Goal: Transaction & Acquisition: Purchase product/service

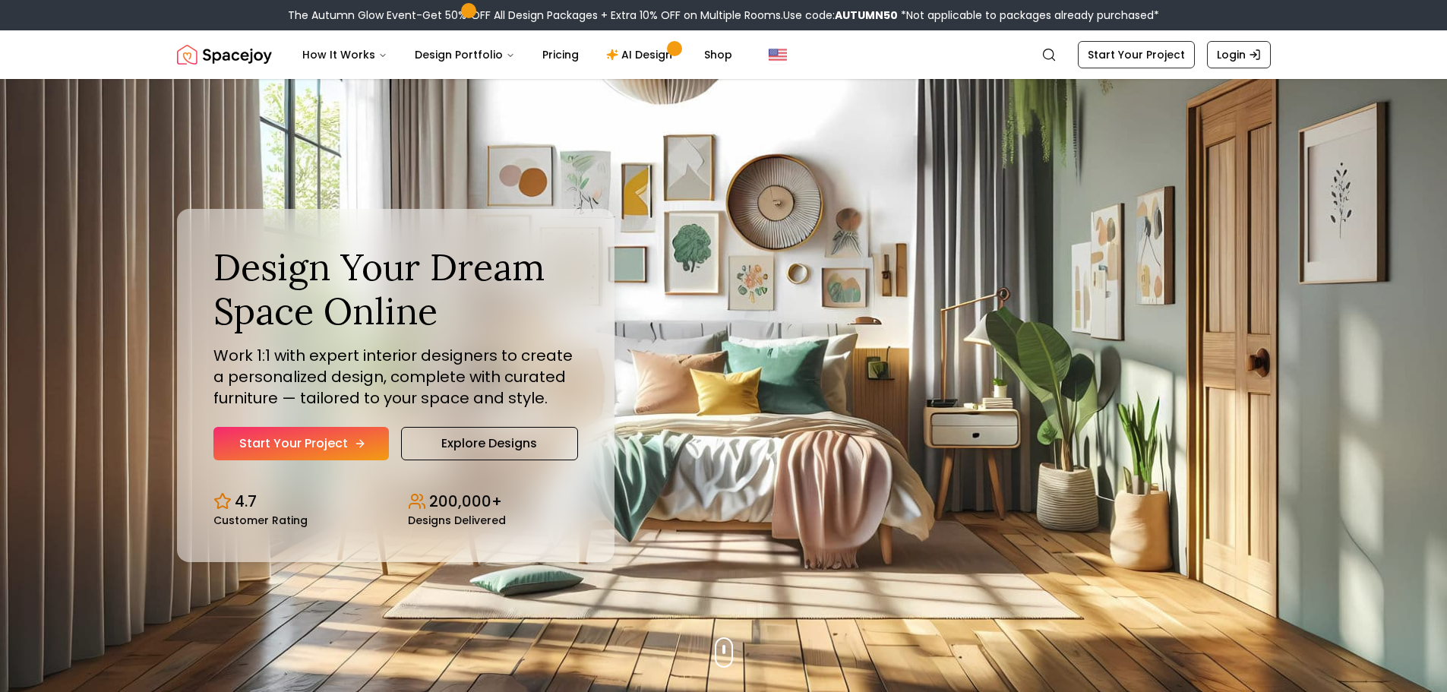
click at [343, 453] on link "Start Your Project" at bounding box center [300, 443] width 175 height 33
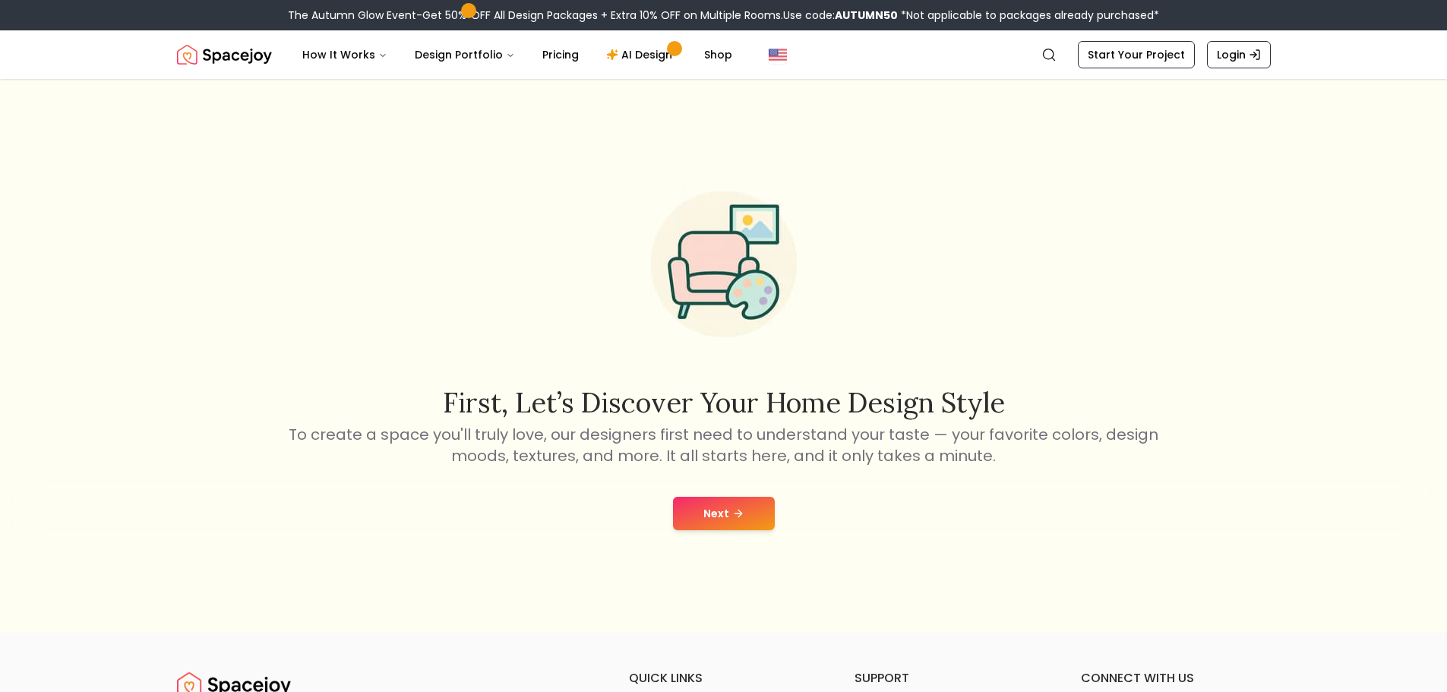
click at [723, 506] on button "Next" at bounding box center [724, 513] width 102 height 33
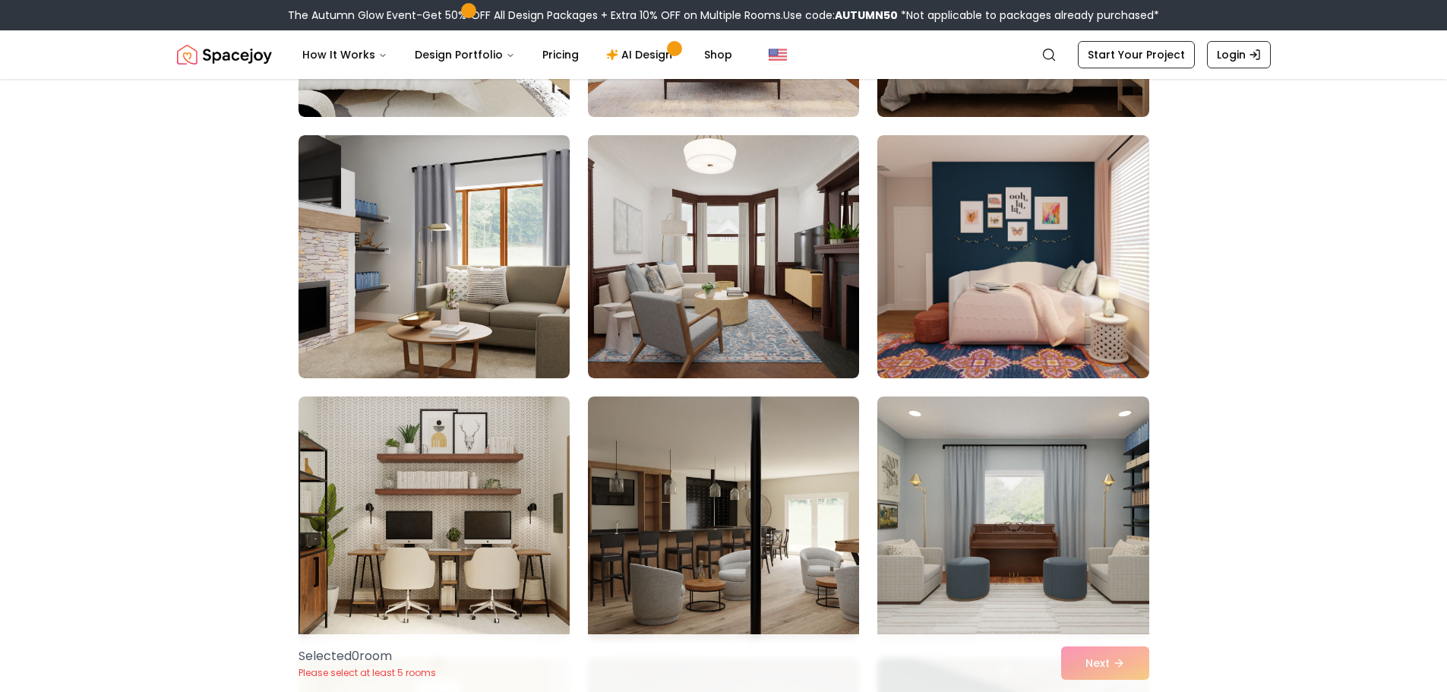
scroll to position [608, 0]
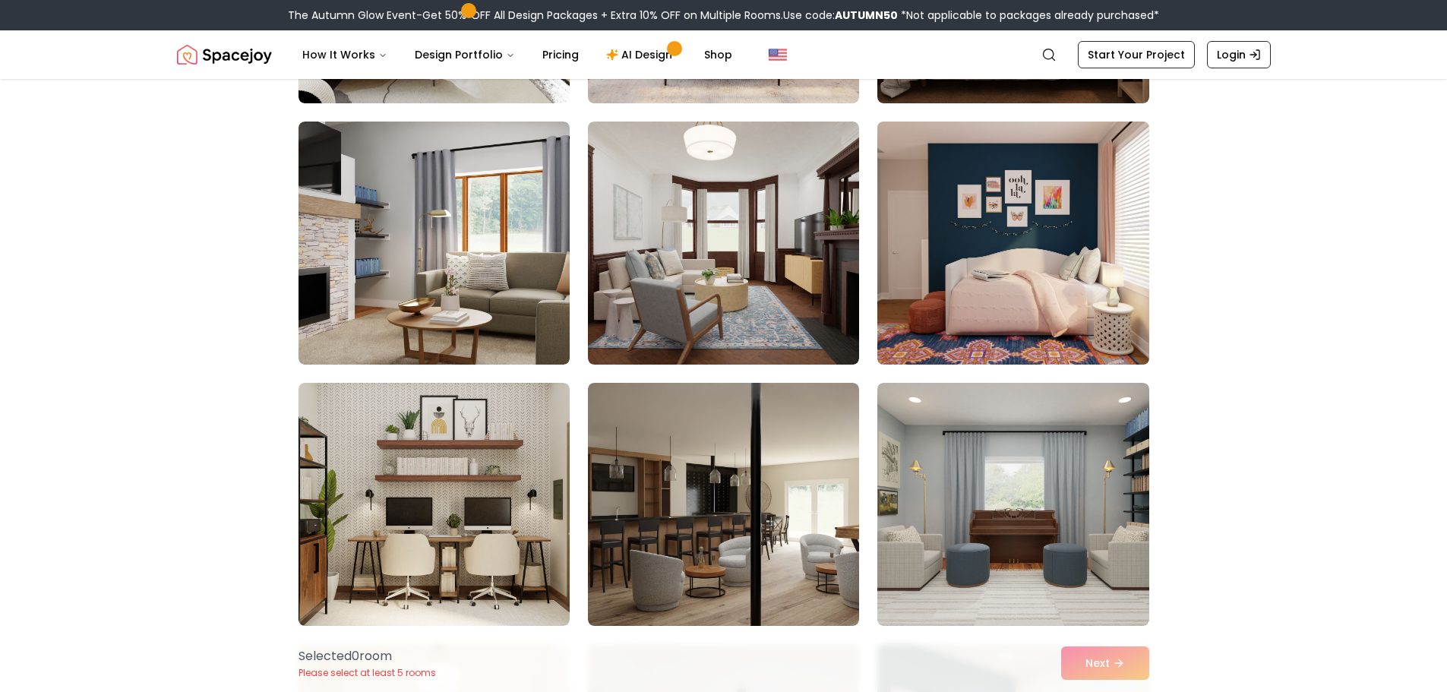
click at [984, 229] on img at bounding box center [1013, 242] width 285 height 255
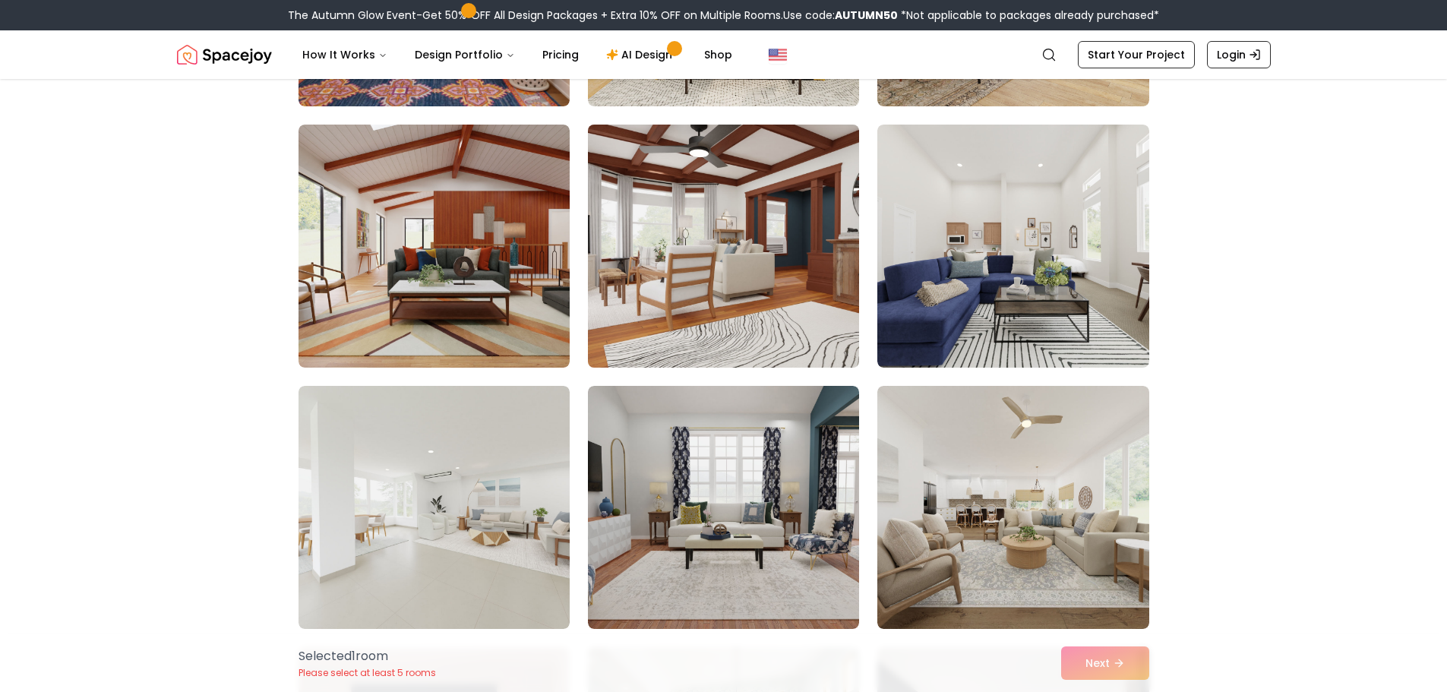
scroll to position [5166, 0]
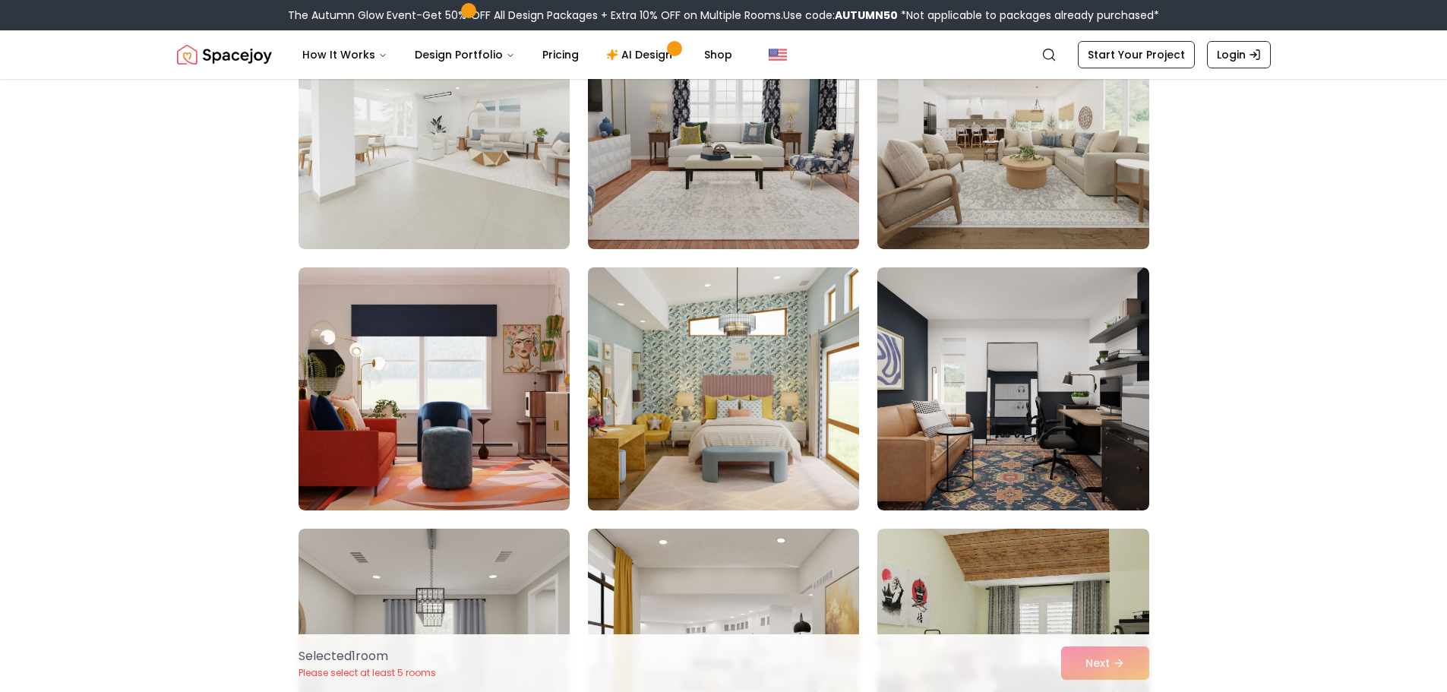
click at [790, 371] on img at bounding box center [723, 388] width 285 height 255
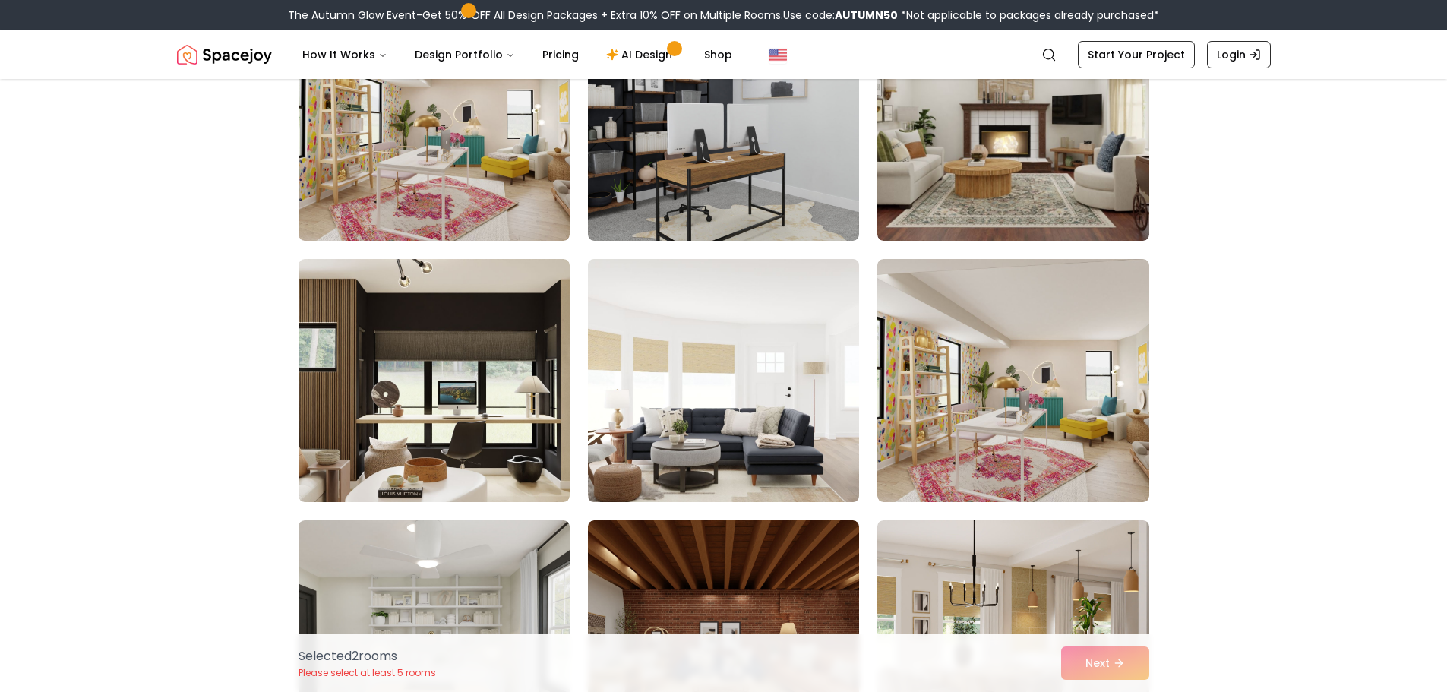
scroll to position [6837, 0]
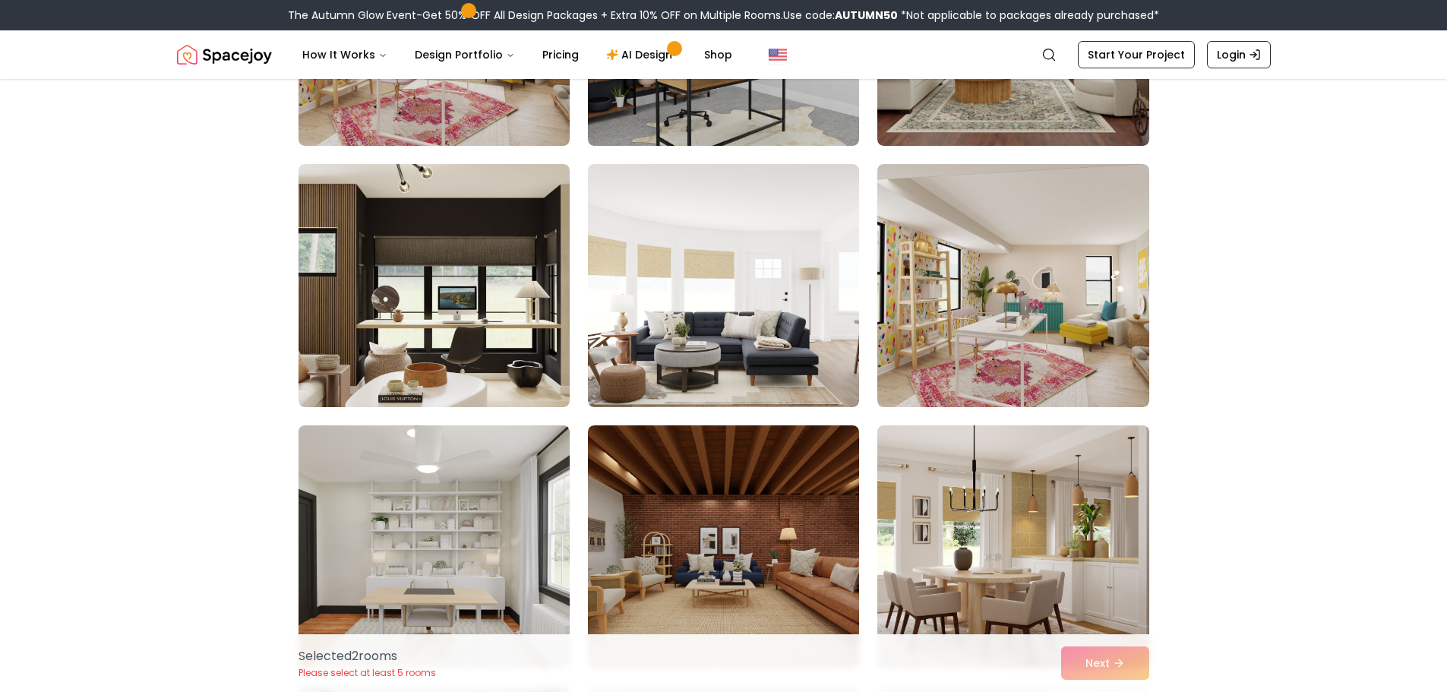
click at [1134, 668] on div "Selected 2 room s Please select at least 5 rooms Next" at bounding box center [723, 663] width 875 height 58
click at [1119, 55] on link "Start Your Project" at bounding box center [1136, 54] width 117 height 27
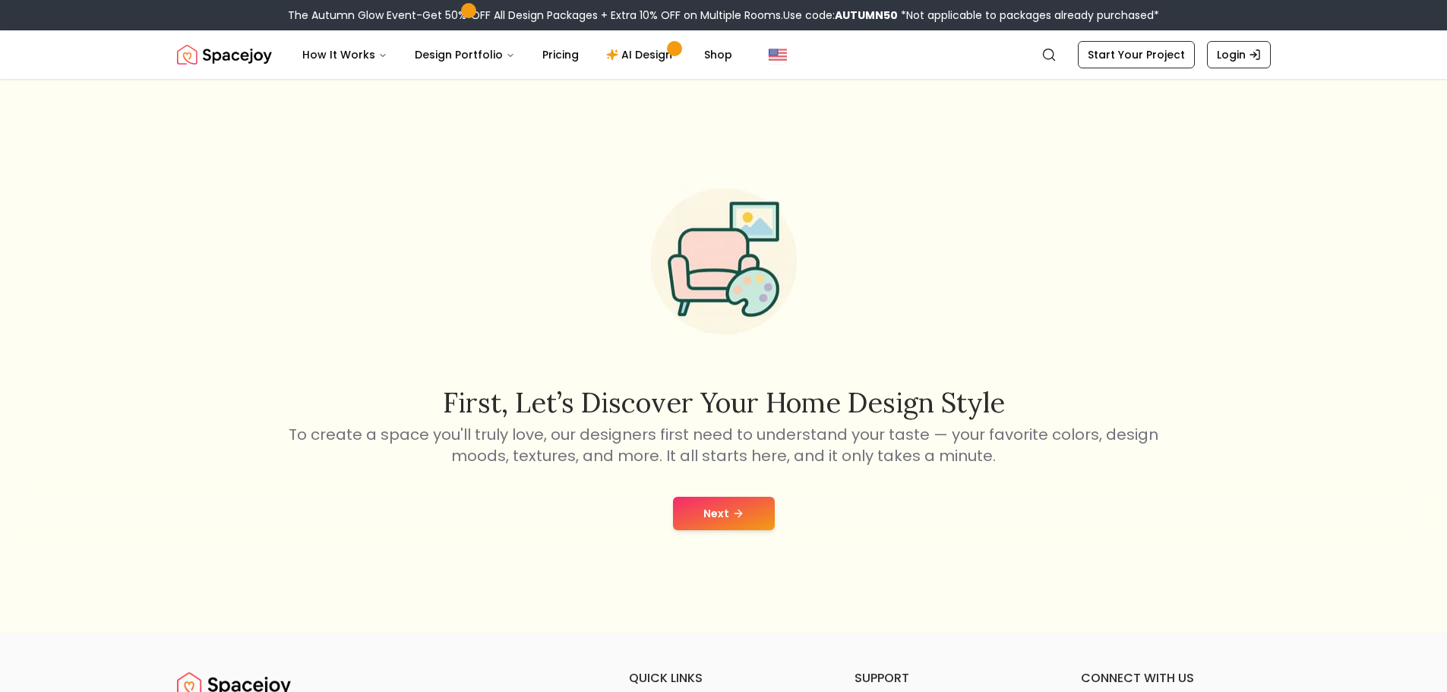
click at [741, 507] on button "Next" at bounding box center [724, 513] width 102 height 33
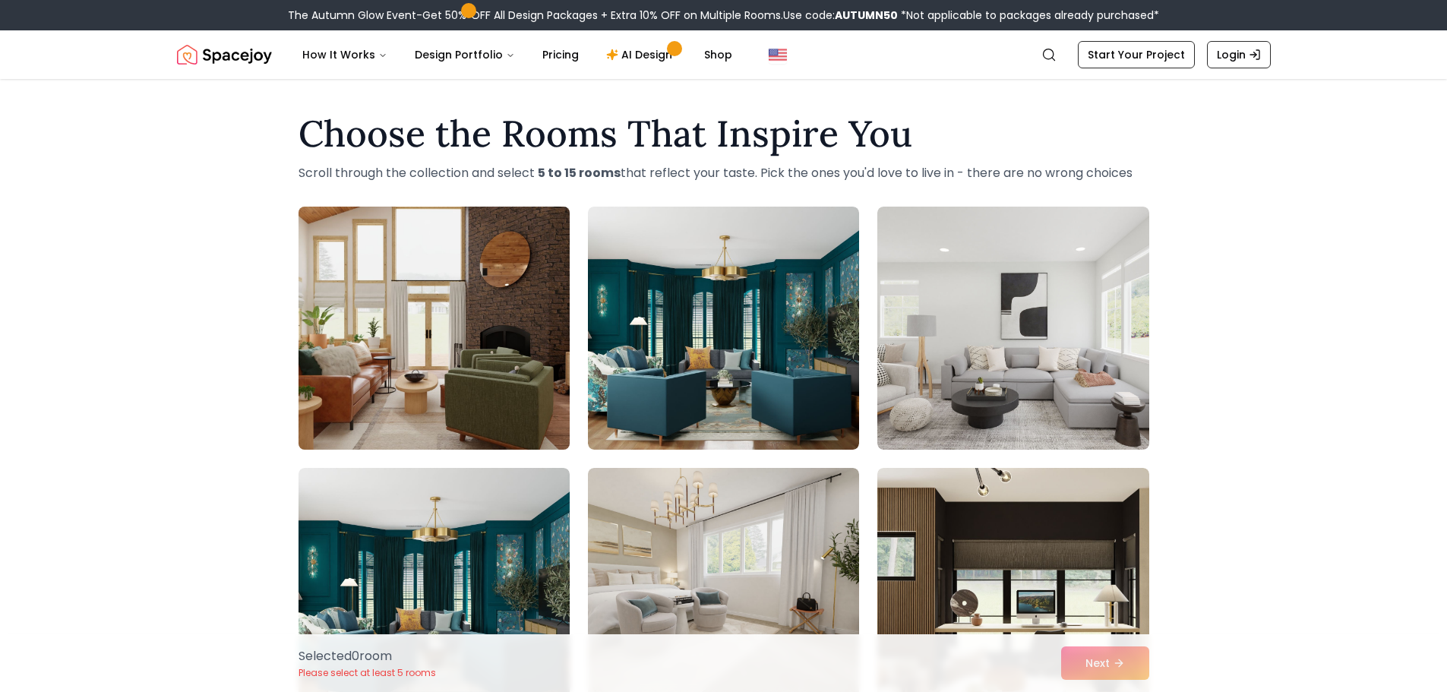
click at [396, 359] on img at bounding box center [434, 328] width 285 height 255
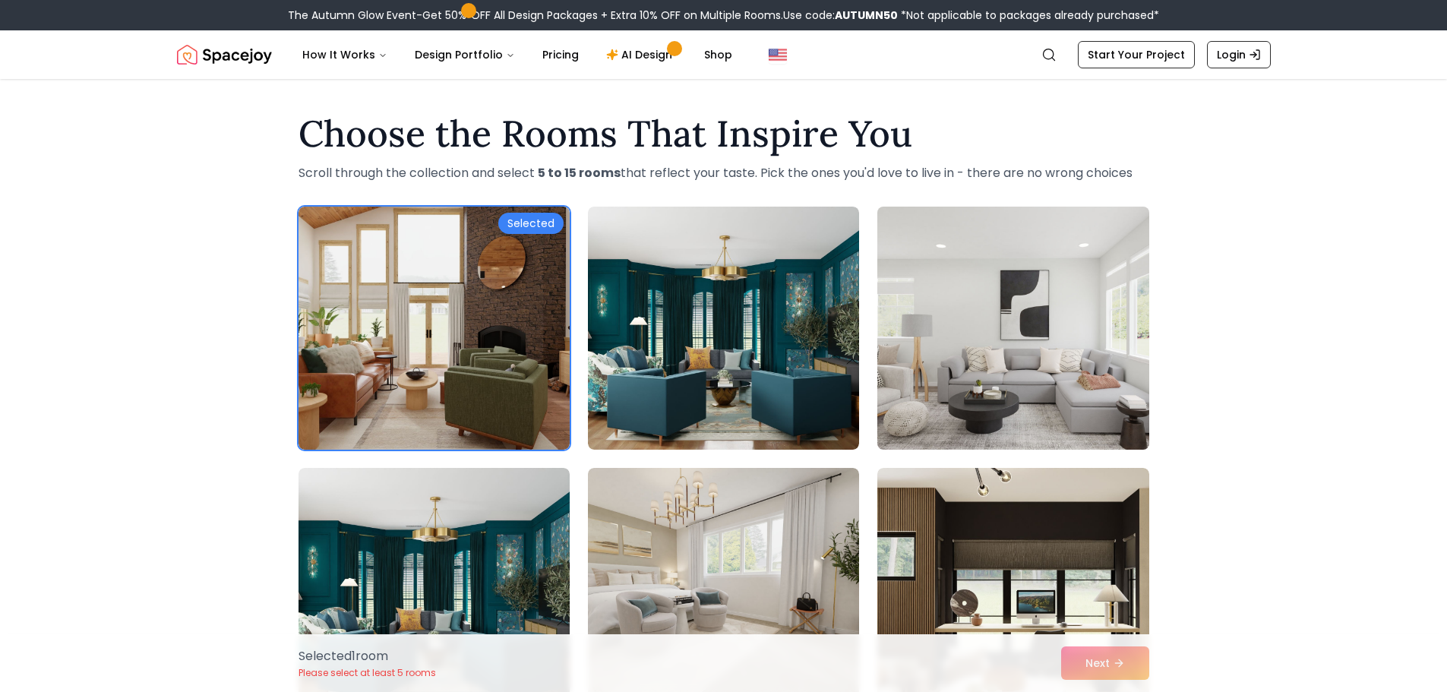
click at [1062, 336] on img at bounding box center [1013, 328] width 285 height 255
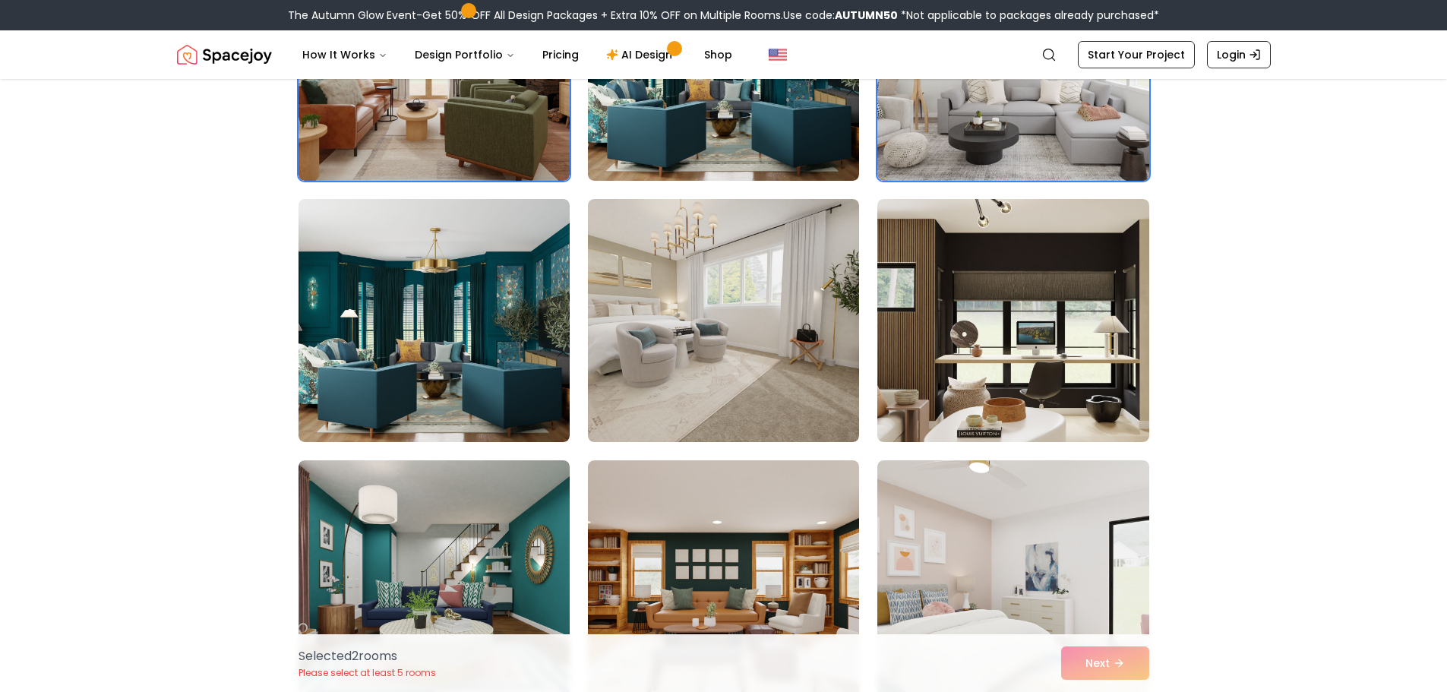
scroll to position [380, 0]
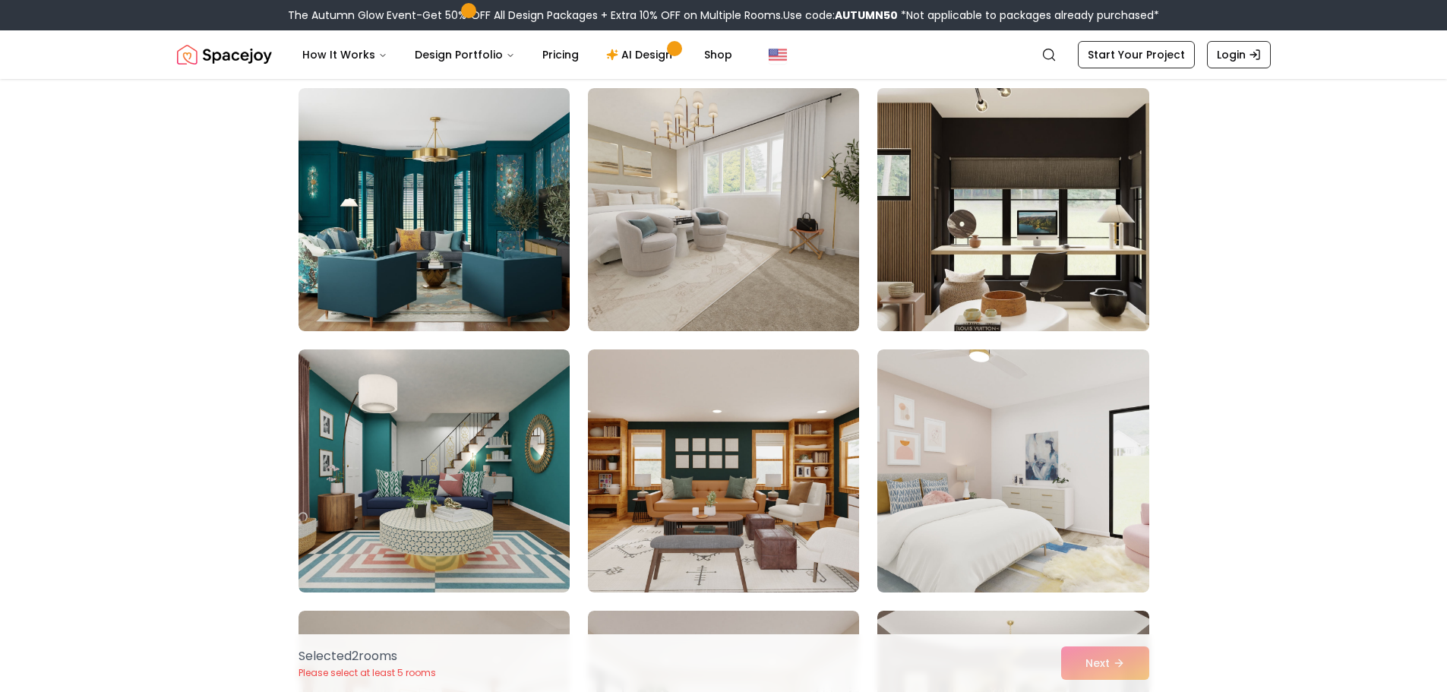
click at [1055, 264] on img at bounding box center [1013, 209] width 285 height 255
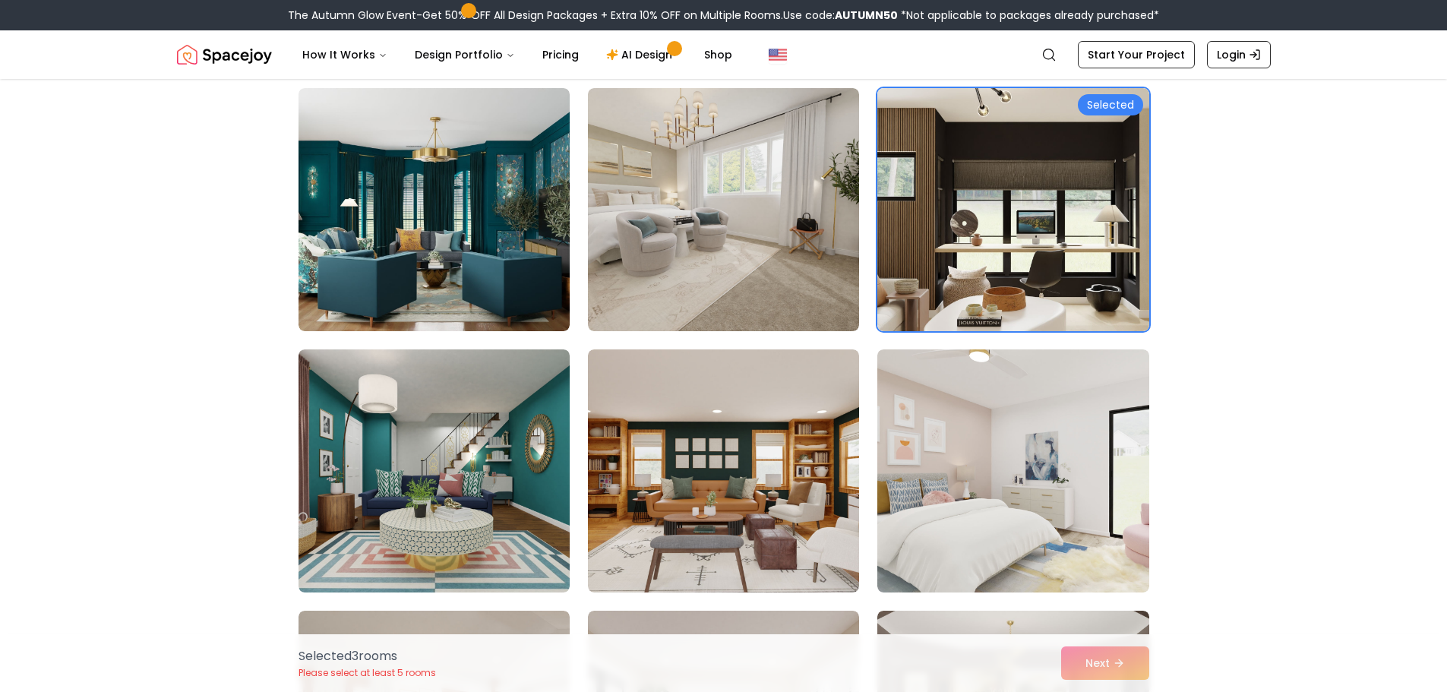
click at [1105, 661] on div "Selected 3 room s Please select at least 5 rooms Next" at bounding box center [723, 663] width 875 height 58
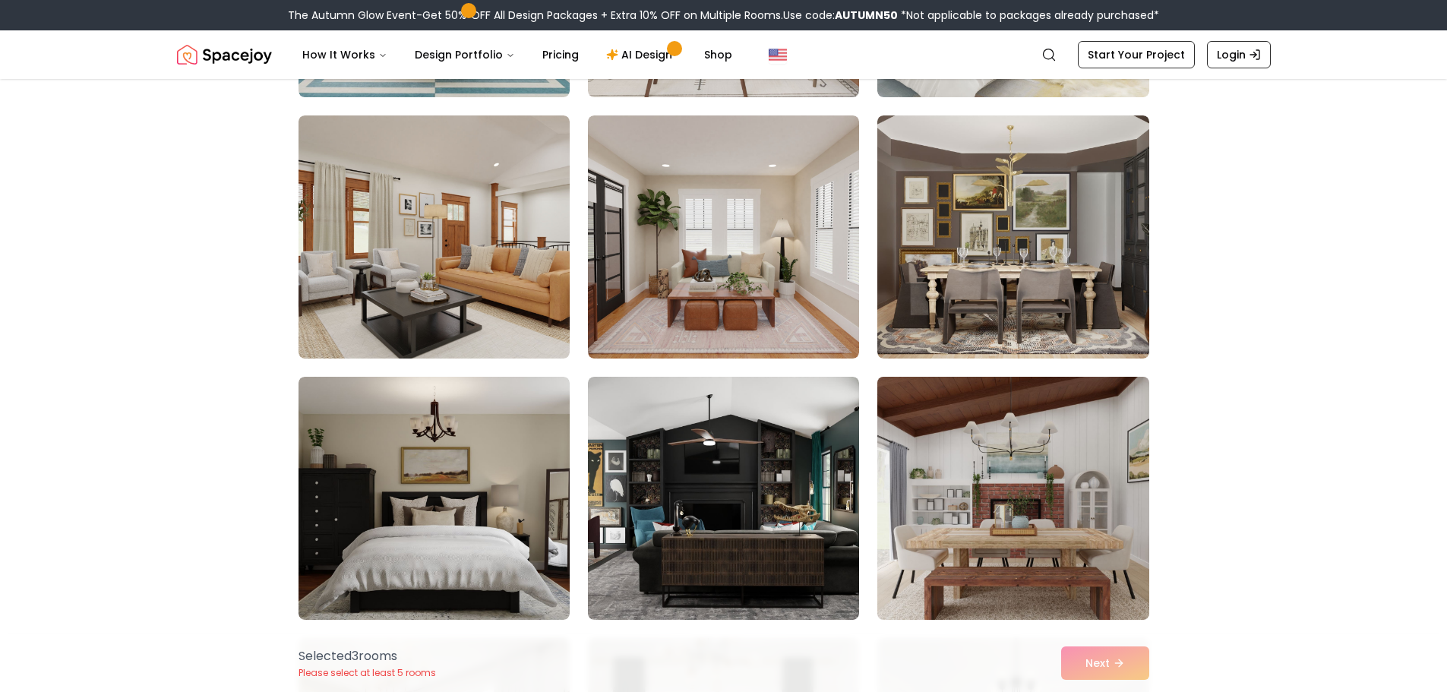
scroll to position [912, 0]
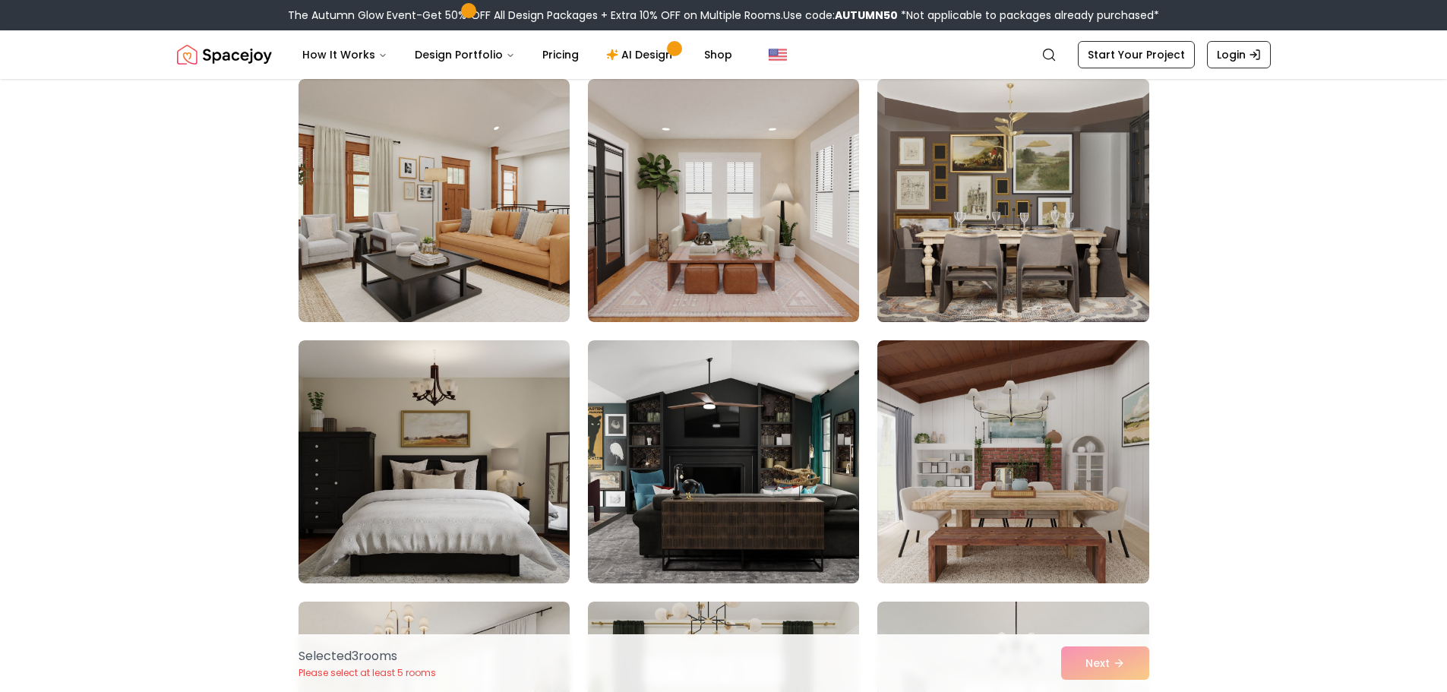
click at [1002, 179] on img at bounding box center [1013, 200] width 285 height 255
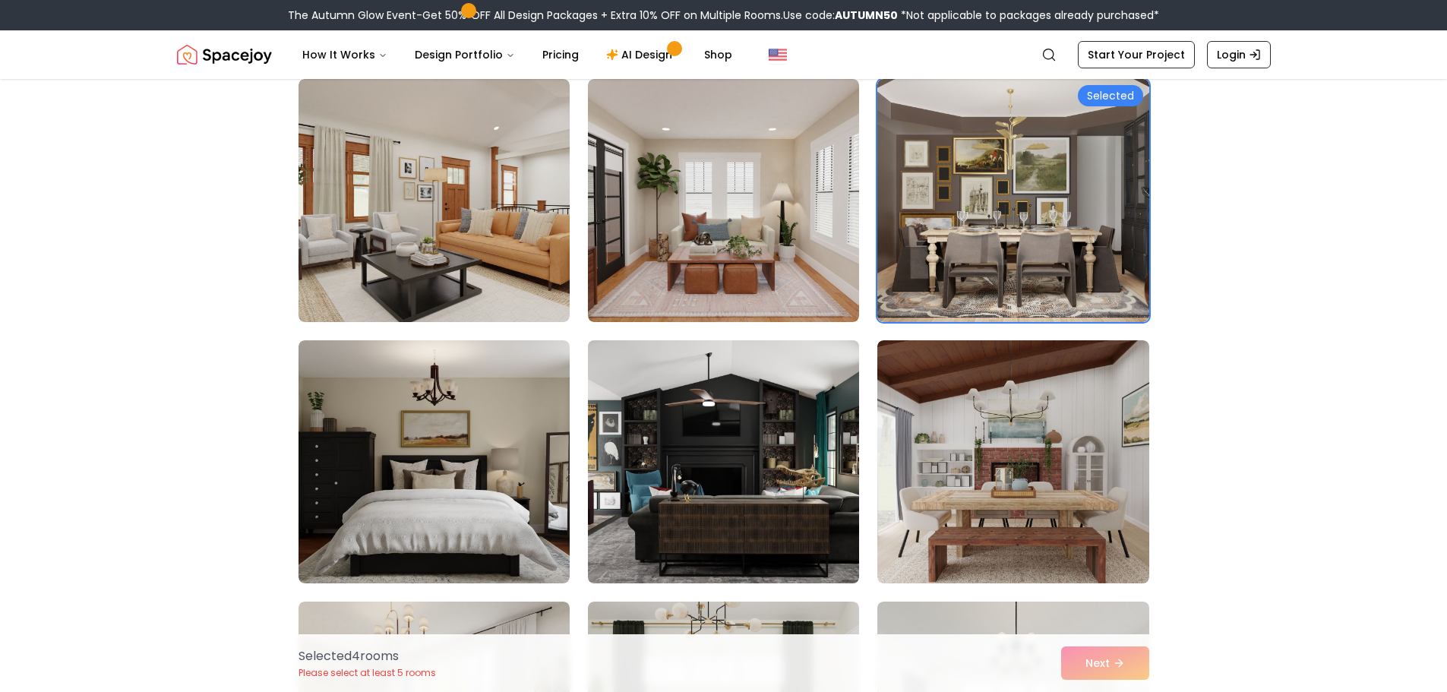
click at [757, 504] on img at bounding box center [723, 461] width 285 height 255
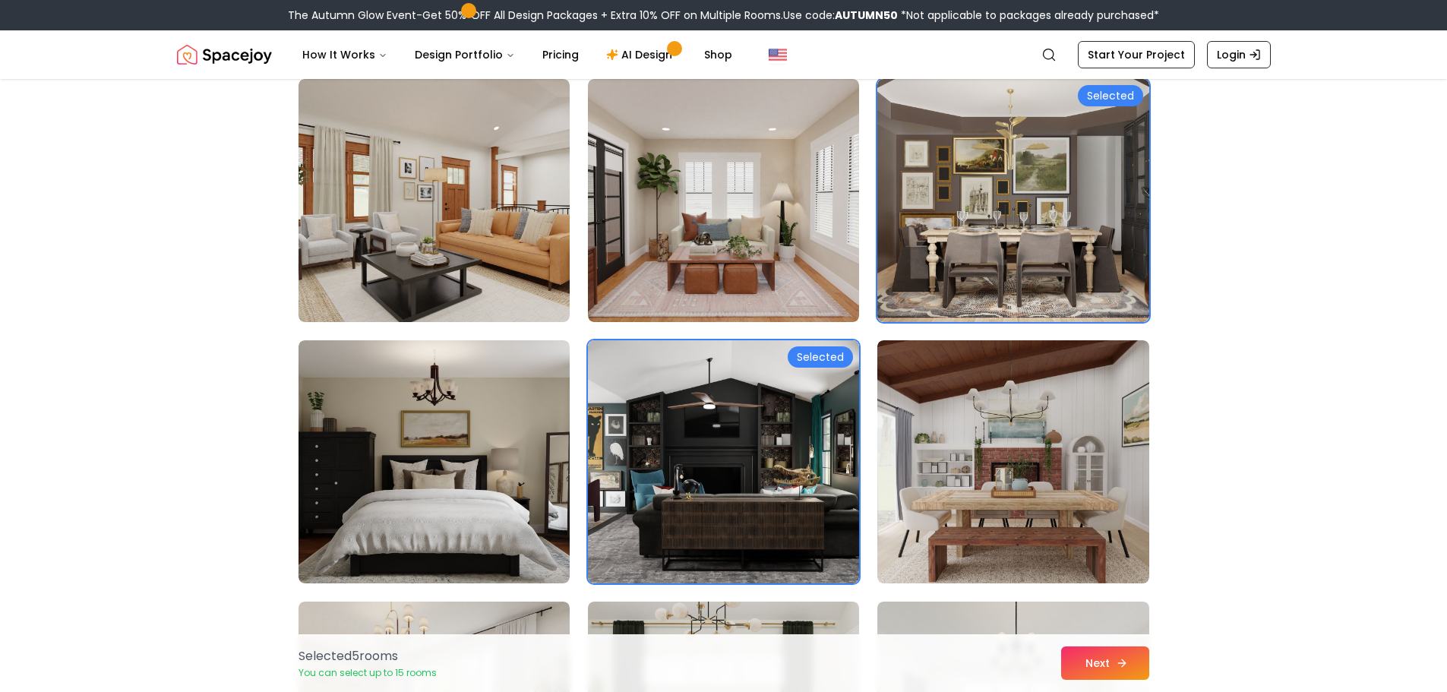
click at [1108, 667] on button "Next" at bounding box center [1105, 662] width 88 height 33
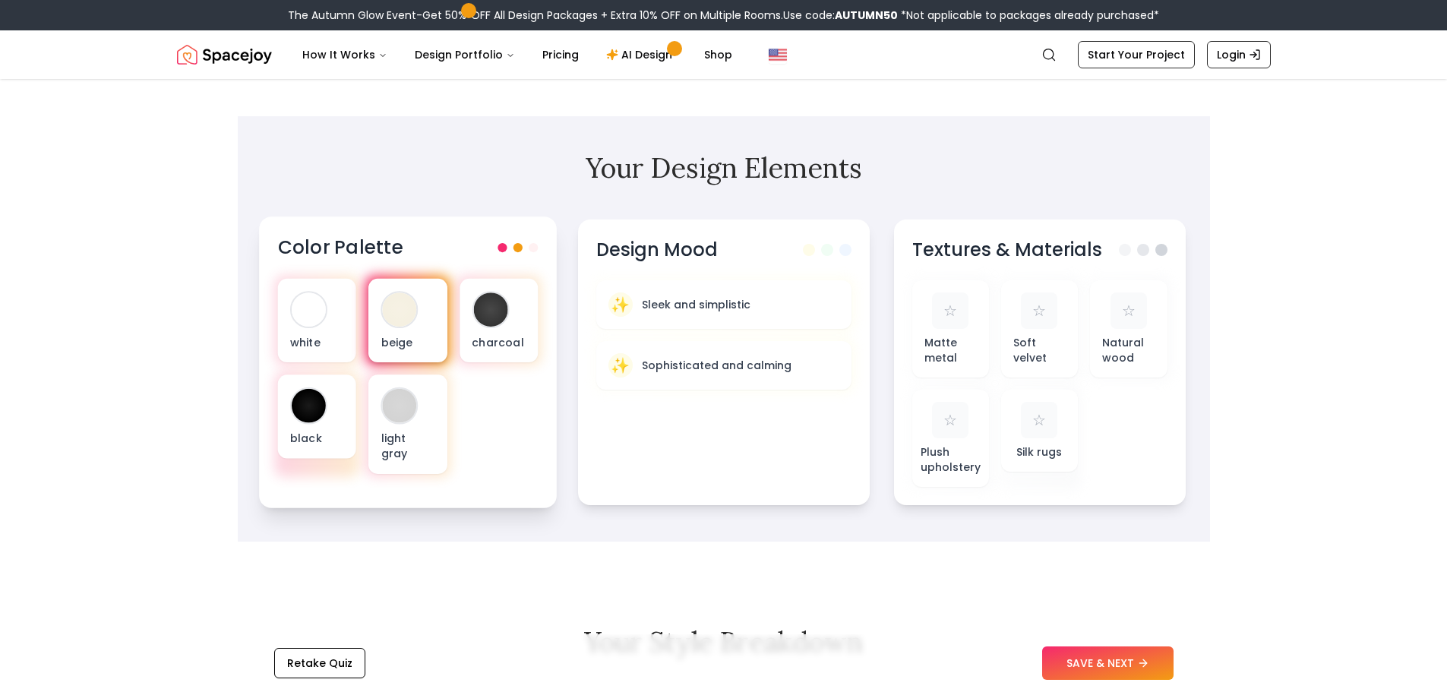
scroll to position [380, 0]
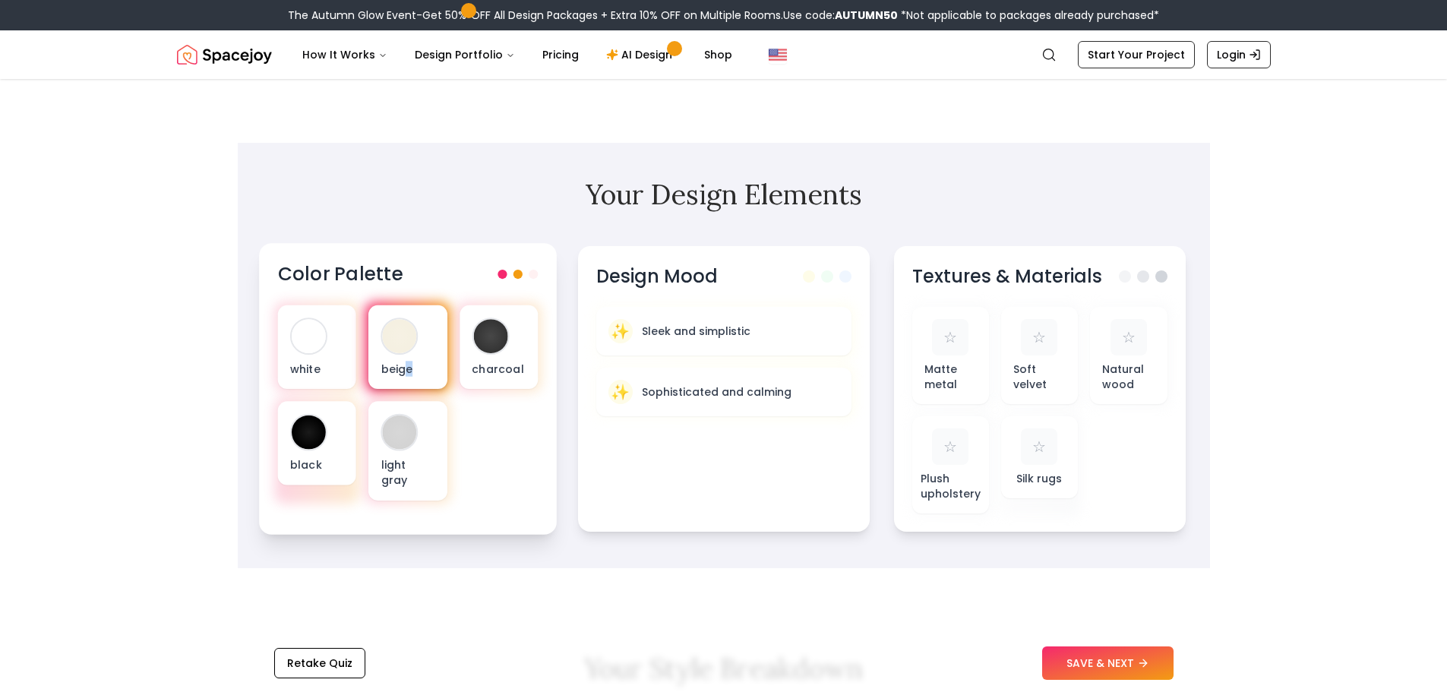
click at [409, 356] on div "beige" at bounding box center [407, 347] width 78 height 84
drag, startPoint x: 741, startPoint y: 465, endPoint x: 615, endPoint y: 459, distance: 127.0
click at [615, 459] on div "Design Mood ✨ Sleek and simplistic ✨ Sophisticated and calming" at bounding box center [724, 389] width 298 height 292
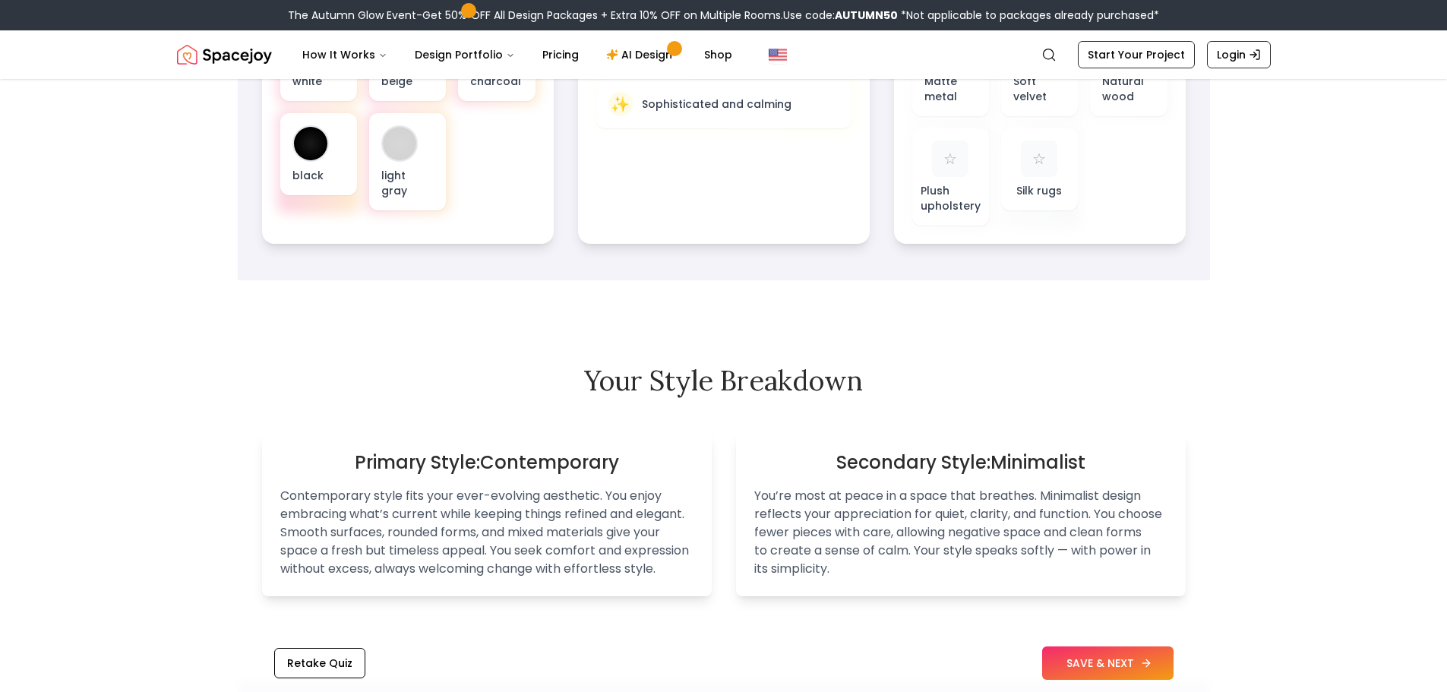
scroll to position [684, 0]
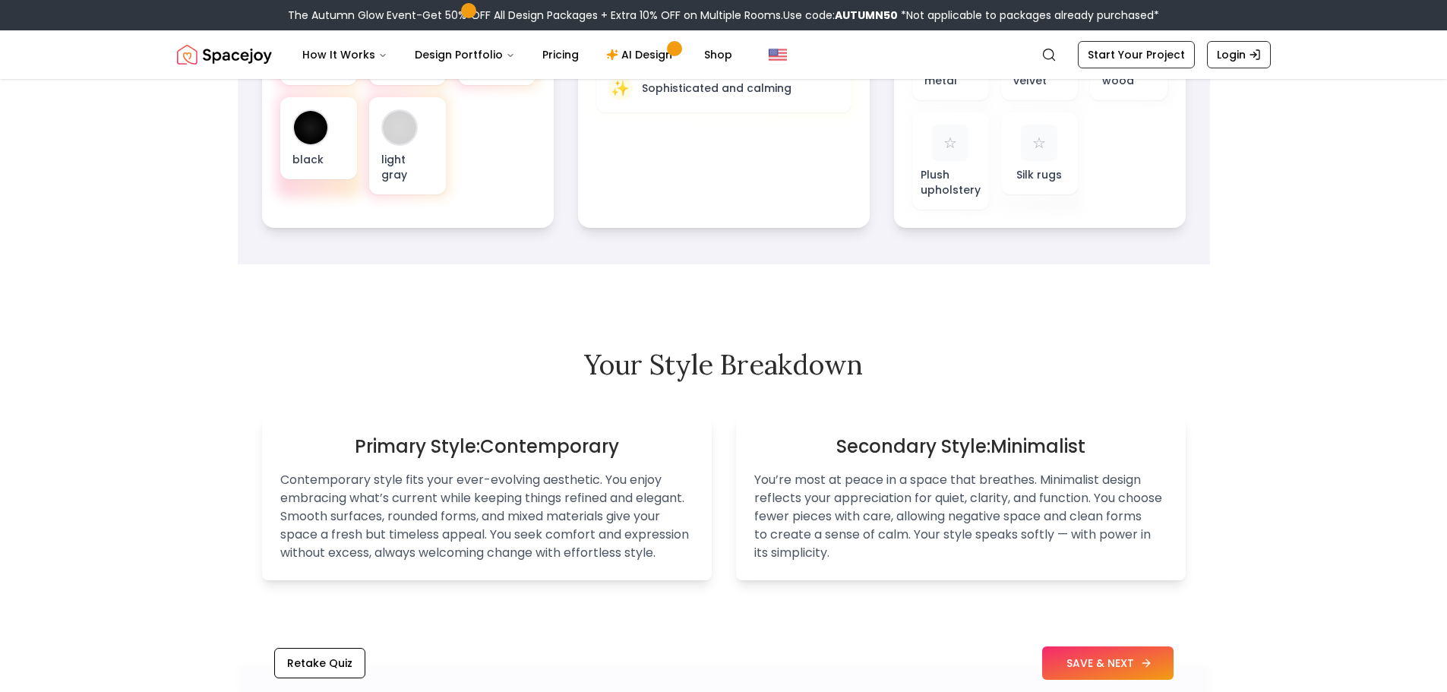
click at [1098, 659] on button "SAVE & NEXT" at bounding box center [1107, 662] width 131 height 33
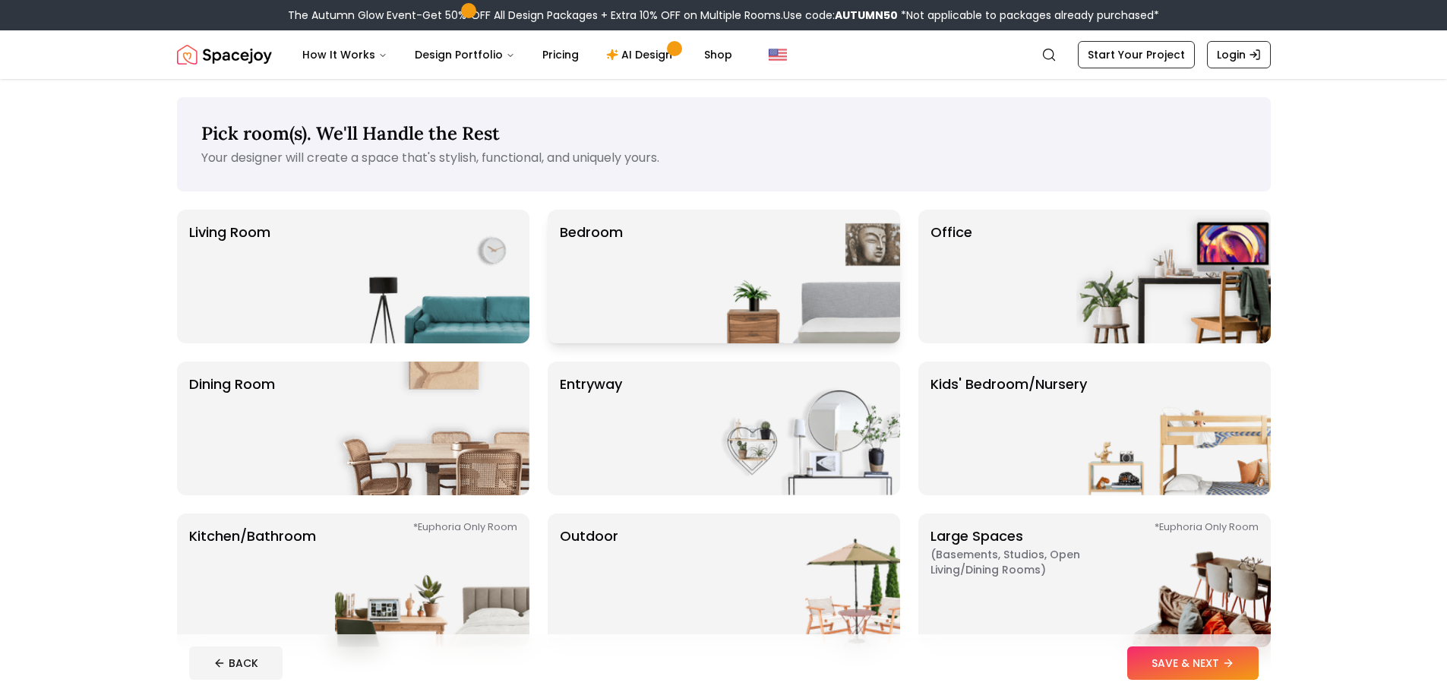
click at [725, 271] on img at bounding box center [803, 277] width 194 height 134
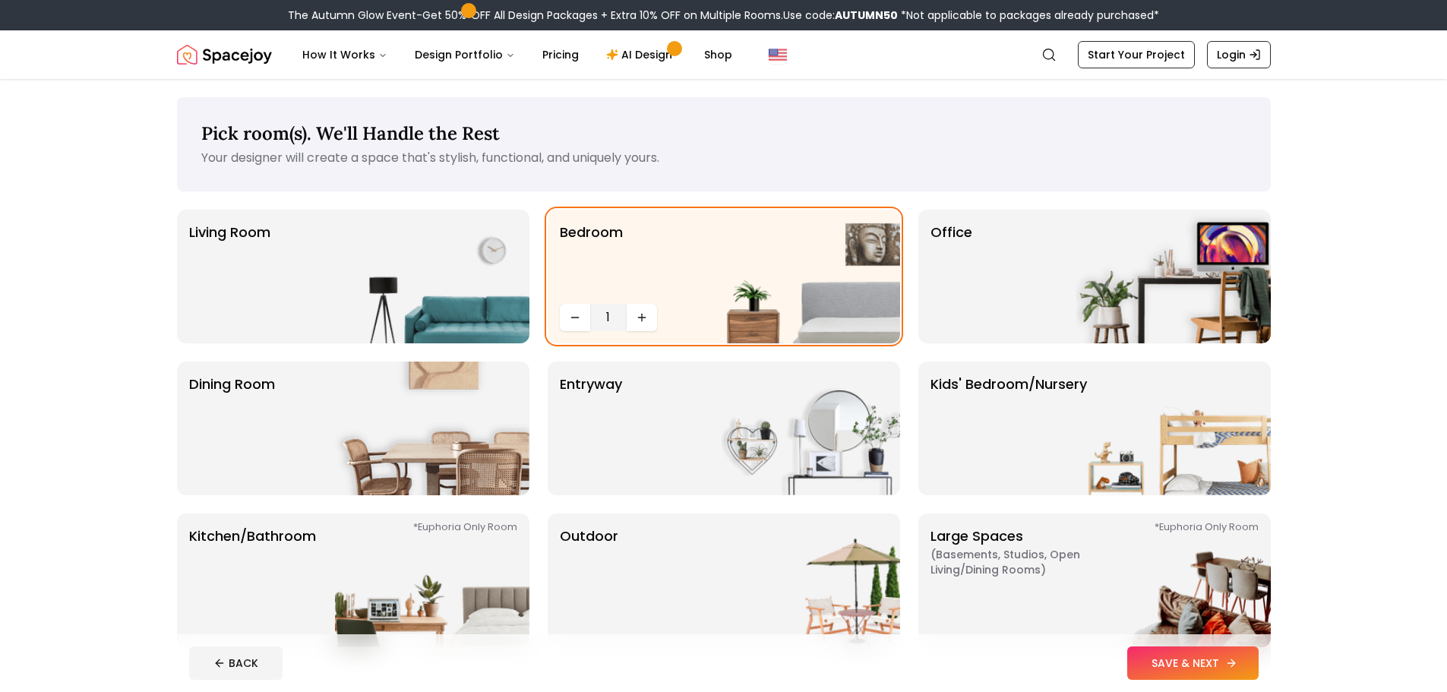
click at [1188, 653] on button "SAVE & NEXT" at bounding box center [1192, 662] width 131 height 33
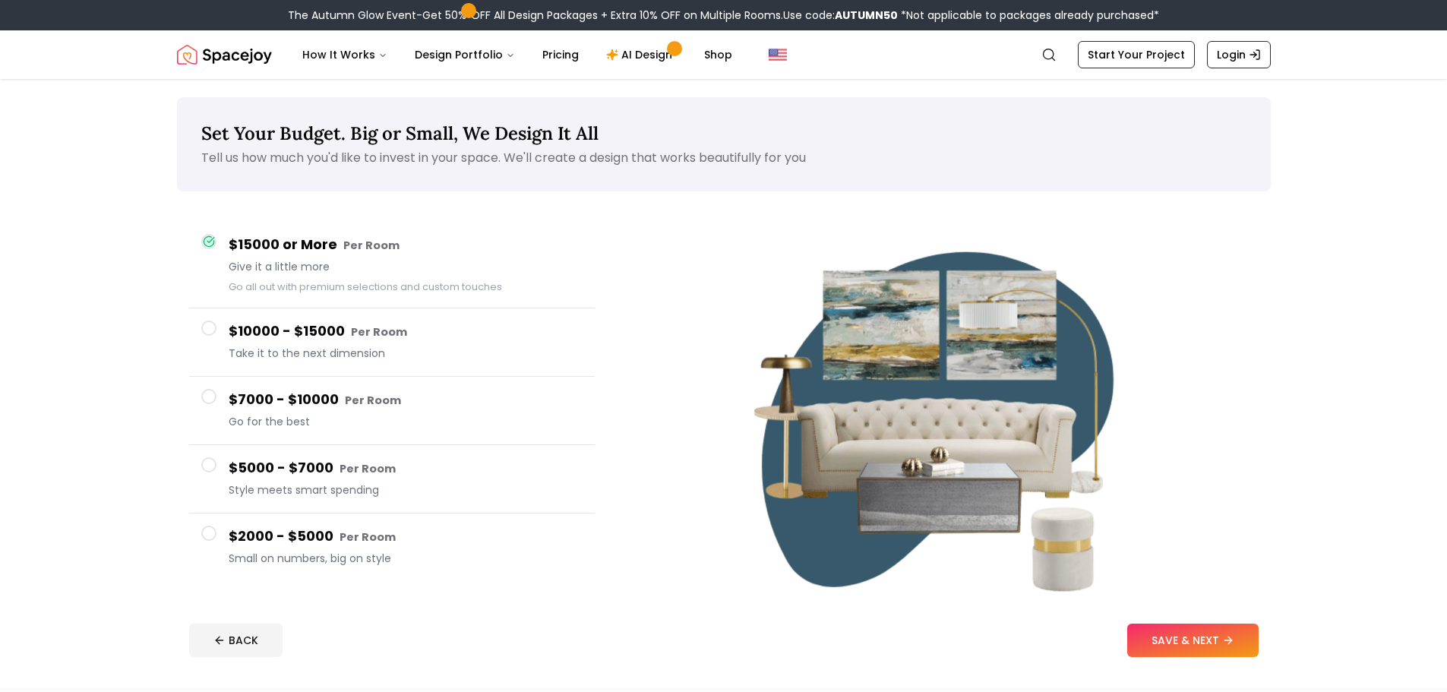
click at [403, 541] on h4 "$2000 - $5000 Per Room" at bounding box center [406, 537] width 354 height 22
